Goal: Navigation & Orientation: Understand site structure

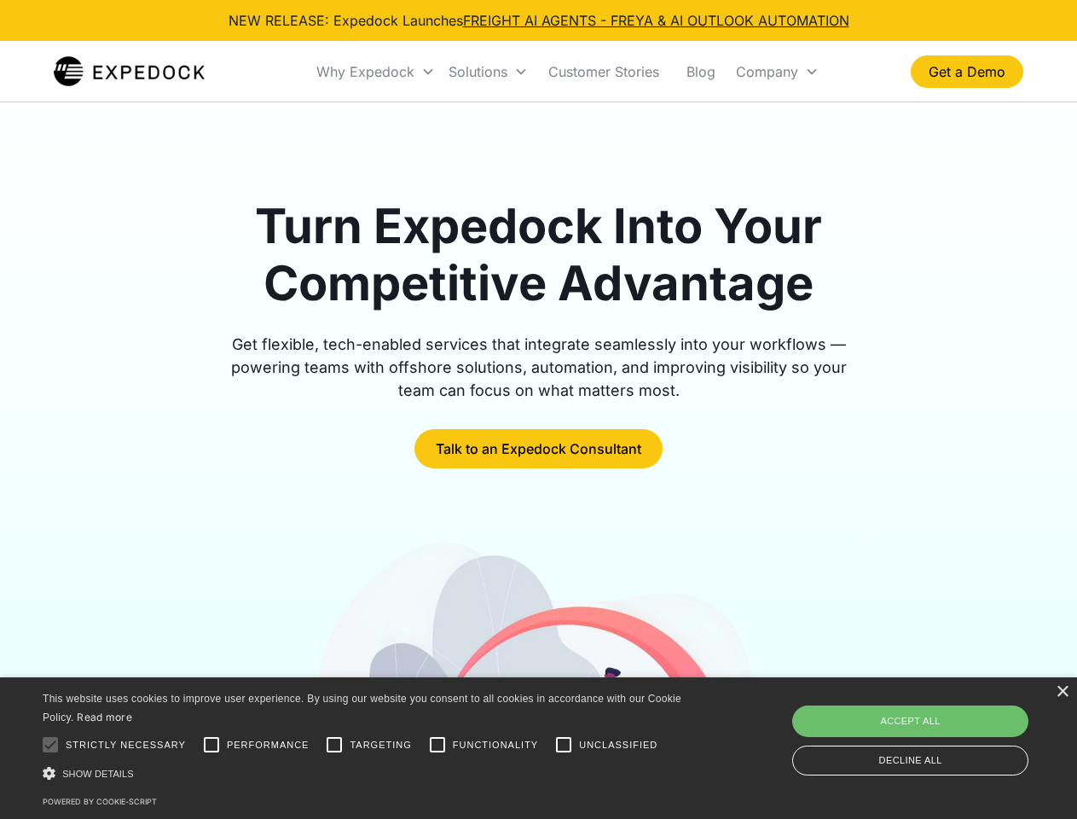
click at [376, 72] on div "Why Expedock" at bounding box center [365, 71] width 98 height 17
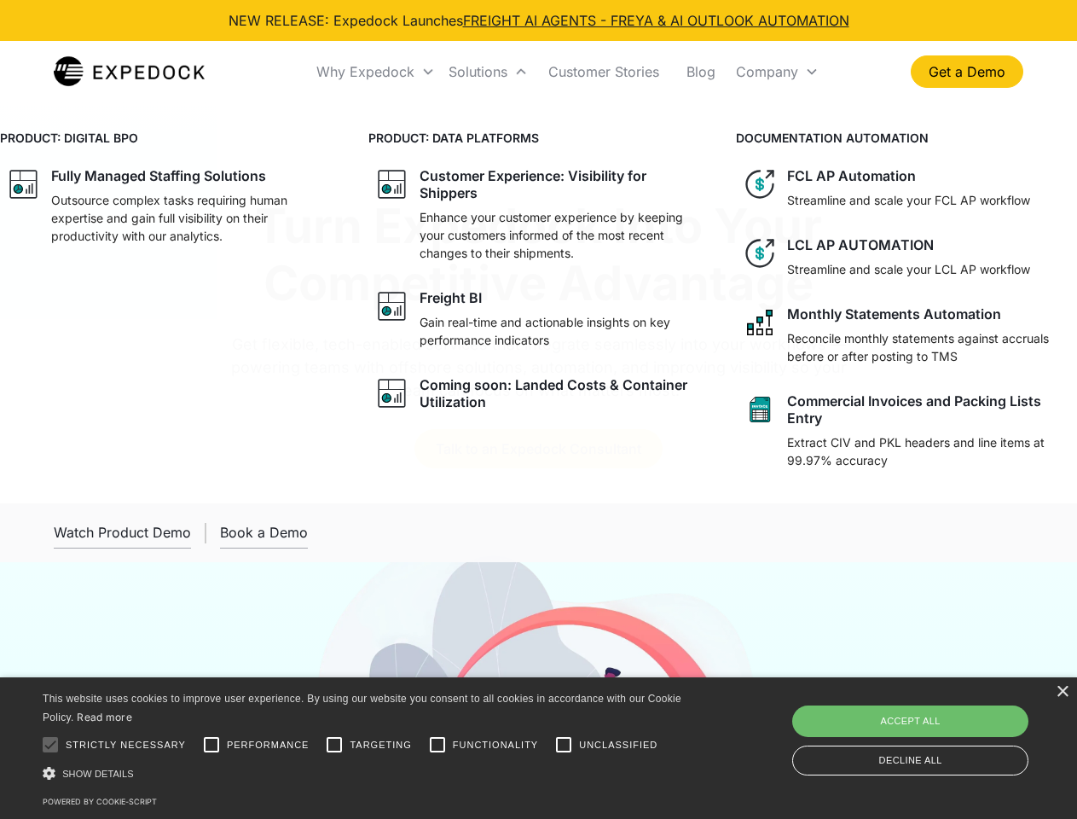
click at [488, 72] on div "Solutions" at bounding box center [478, 71] width 59 height 17
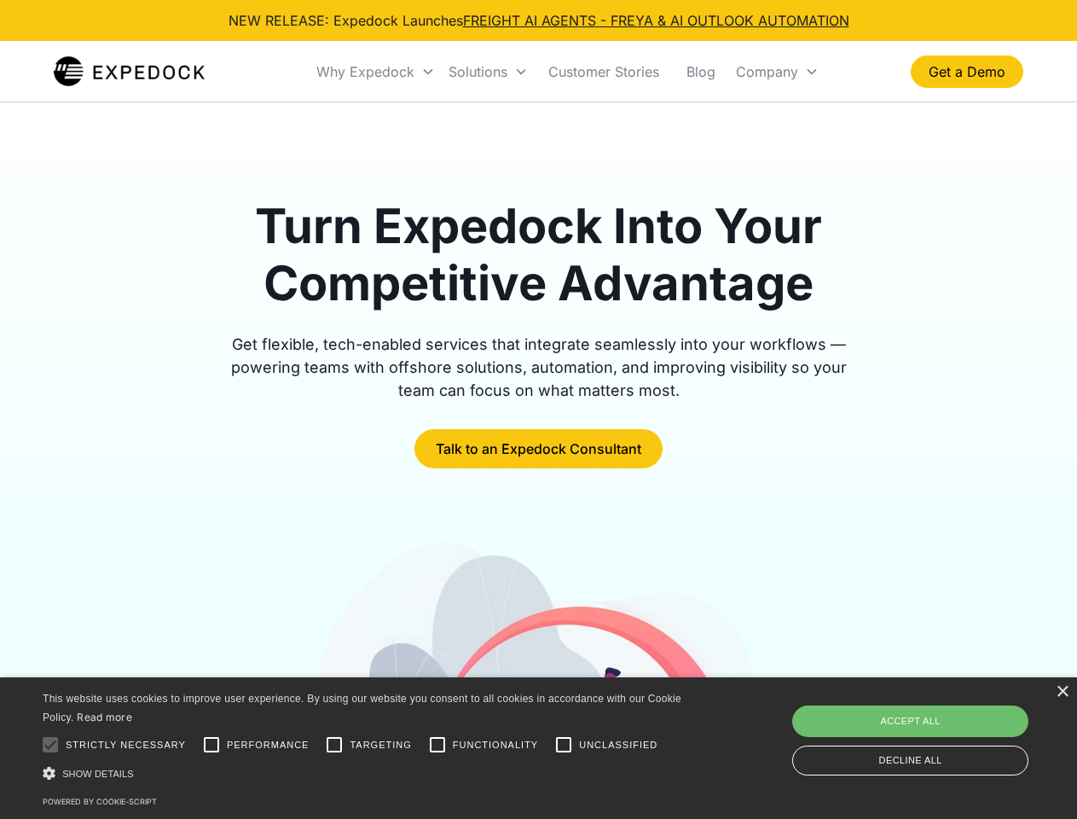
click at [777, 72] on div "Company" at bounding box center [767, 71] width 62 height 17
click at [50, 744] on div at bounding box center [50, 744] width 34 height 34
click at [211, 744] on input "Performance" at bounding box center [211, 744] width 34 height 34
checkbox input "true"
click at [334, 744] on input "Targeting" at bounding box center [334, 744] width 34 height 34
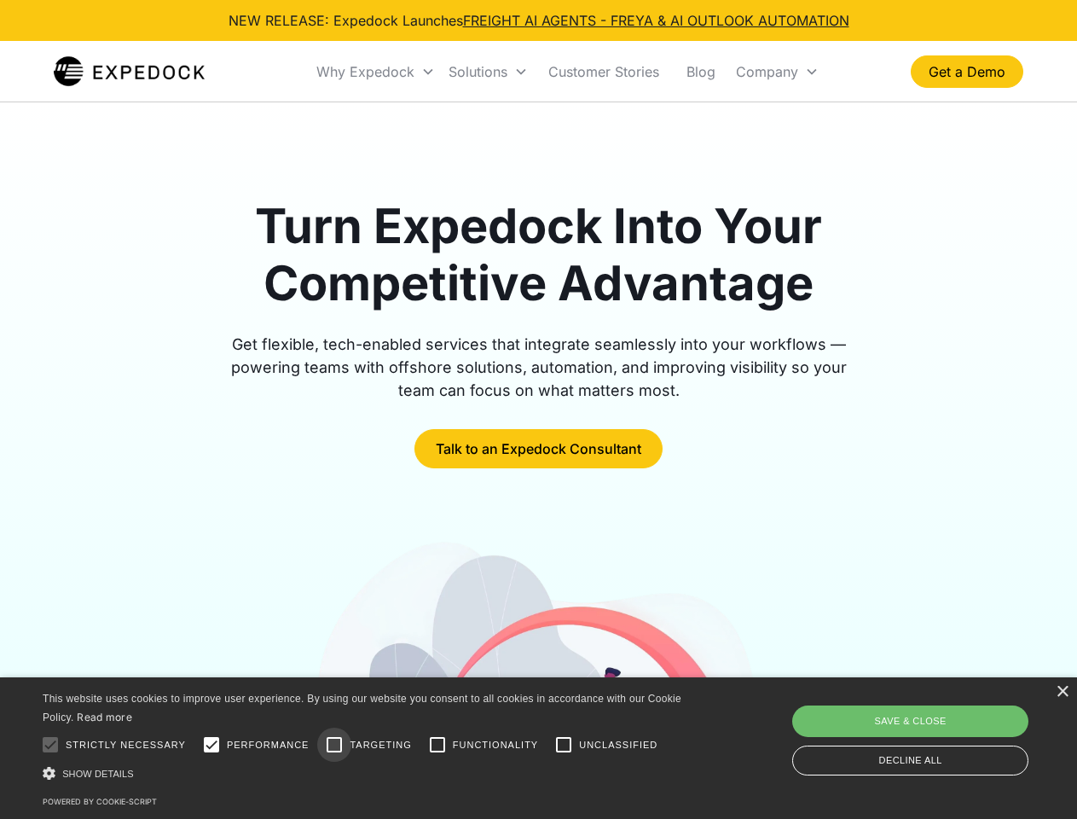
checkbox input "true"
click at [437, 744] on input "Functionality" at bounding box center [437, 744] width 34 height 34
checkbox input "true"
click at [564, 744] on input "Unclassified" at bounding box center [564, 744] width 34 height 34
checkbox input "true"
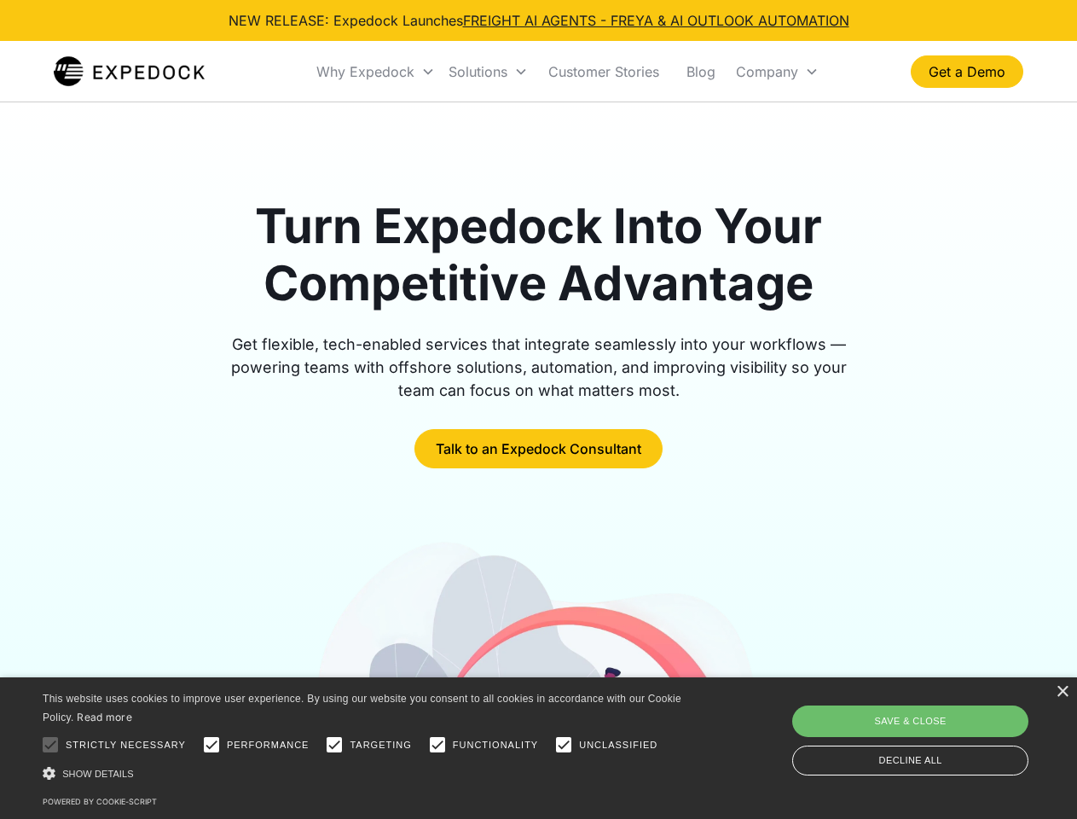
click at [365, 773] on div "Show details Hide details" at bounding box center [365, 773] width 645 height 18
